Goal: Navigation & Orientation: Understand site structure

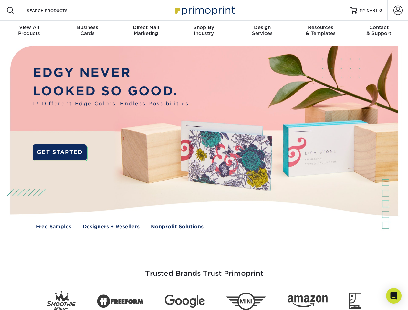
click at [204, 155] on img at bounding box center [203, 142] width 403 height 202
click at [10, 10] on span at bounding box center [10, 10] width 8 height 8
click at [397, 10] on span at bounding box center [397, 10] width 9 height 9
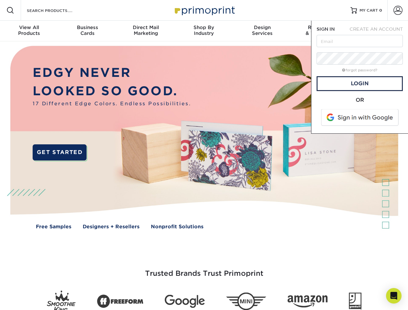
click at [29, 31] on div "View All Products" at bounding box center [29, 31] width 58 height 12
click at [87, 31] on div "Business Cards" at bounding box center [87, 31] width 58 height 12
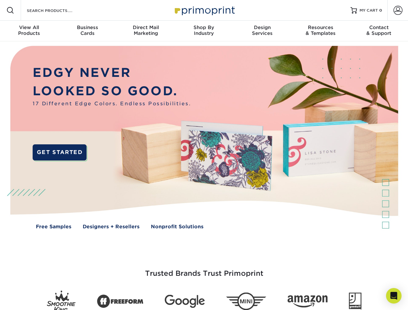
click at [146, 31] on div "Direct Mail Marketing" at bounding box center [145, 31] width 58 height 12
click at [204, 31] on div "Shop By Industry" at bounding box center [204, 31] width 58 height 12
click at [262, 31] on div "Design Services" at bounding box center [262, 31] width 58 height 12
click at [320, 31] on div "Resources & Templates" at bounding box center [320, 31] width 58 height 12
click at [379, 31] on div "Contact & Support" at bounding box center [378, 31] width 58 height 12
